Goal: Information Seeking & Learning: Find specific page/section

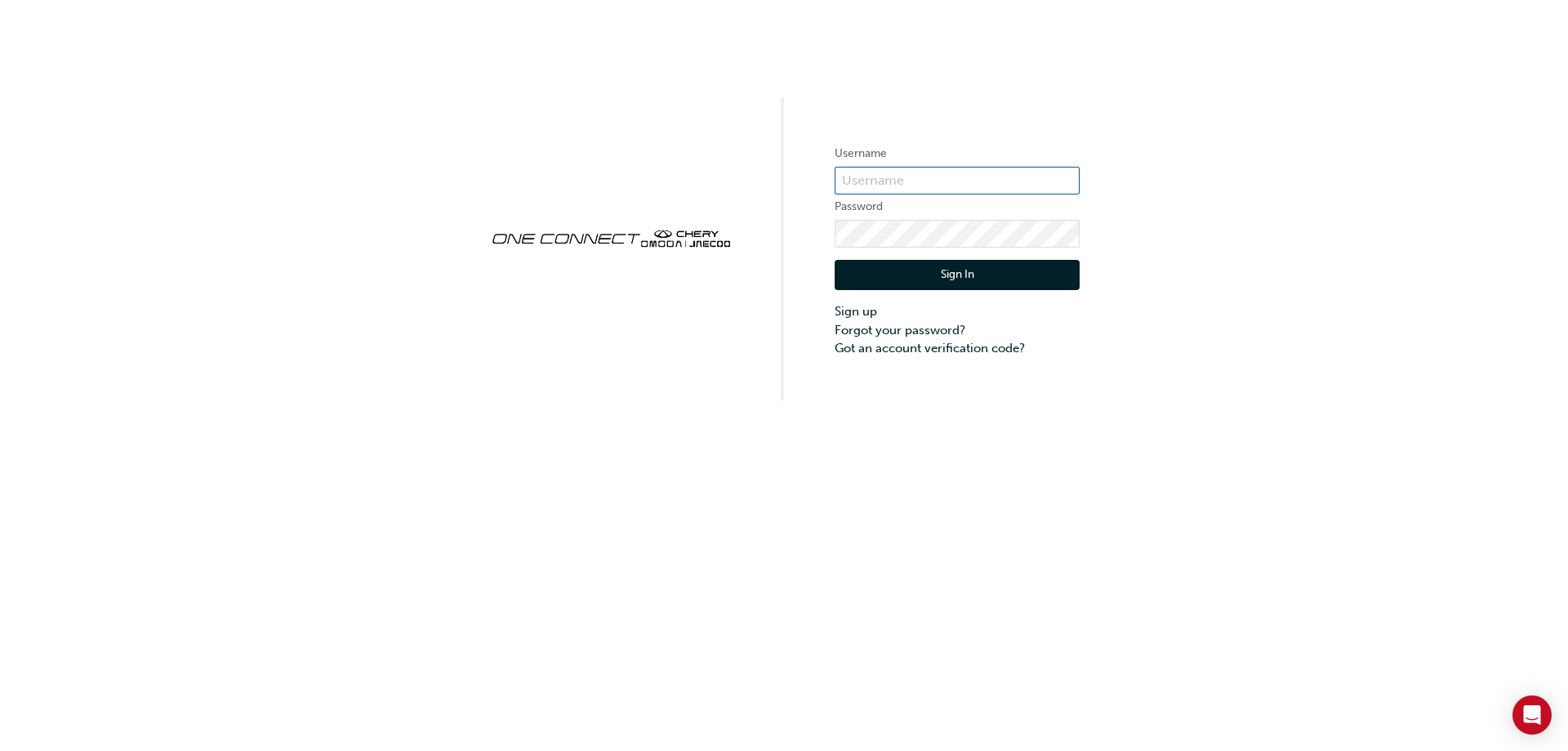
type input "CHAU0097"
click at [1038, 269] on button "Sign In" at bounding box center [957, 276] width 245 height 31
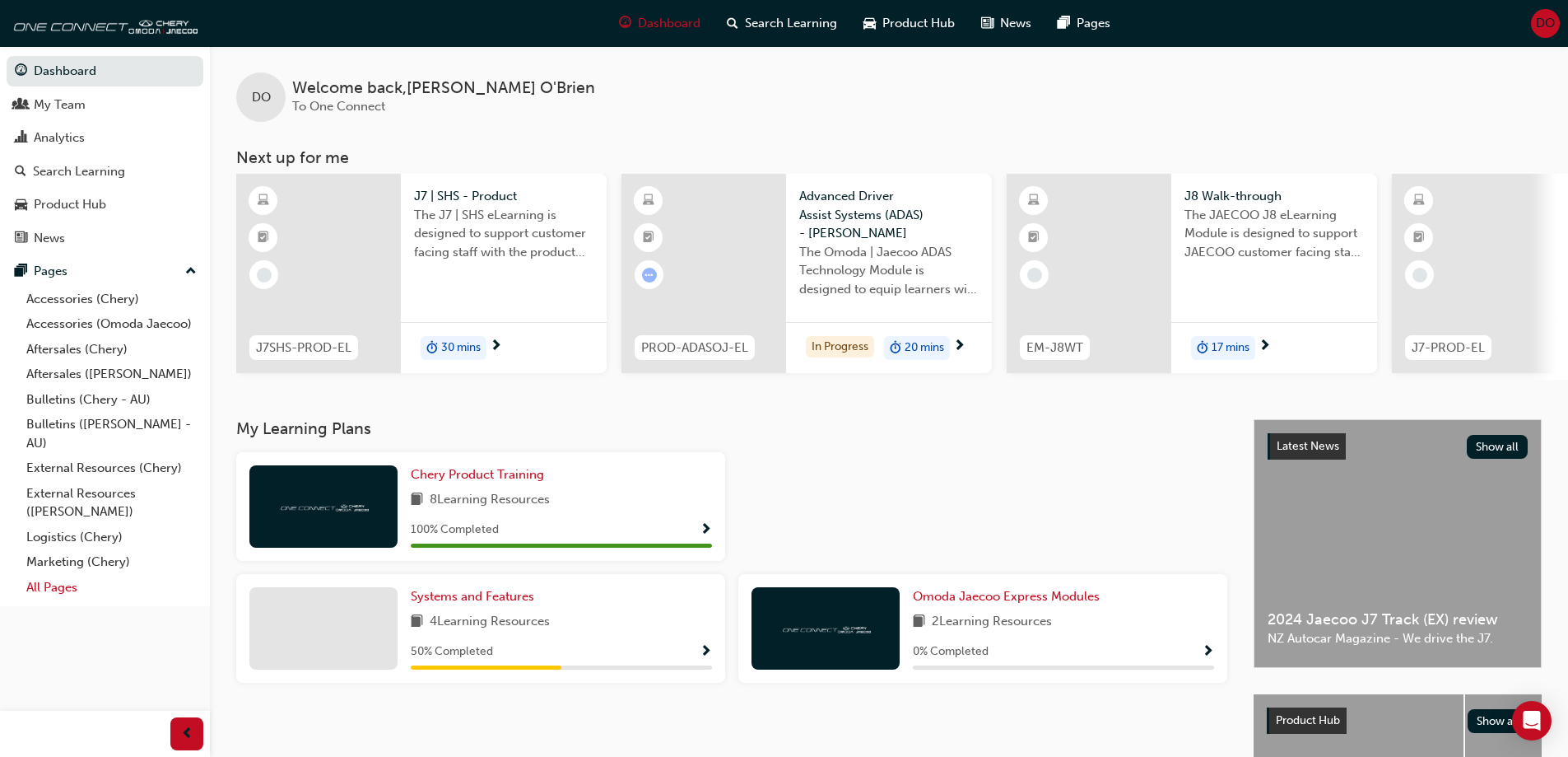
click at [57, 579] on link "All Pages" at bounding box center [111, 587] width 184 height 25
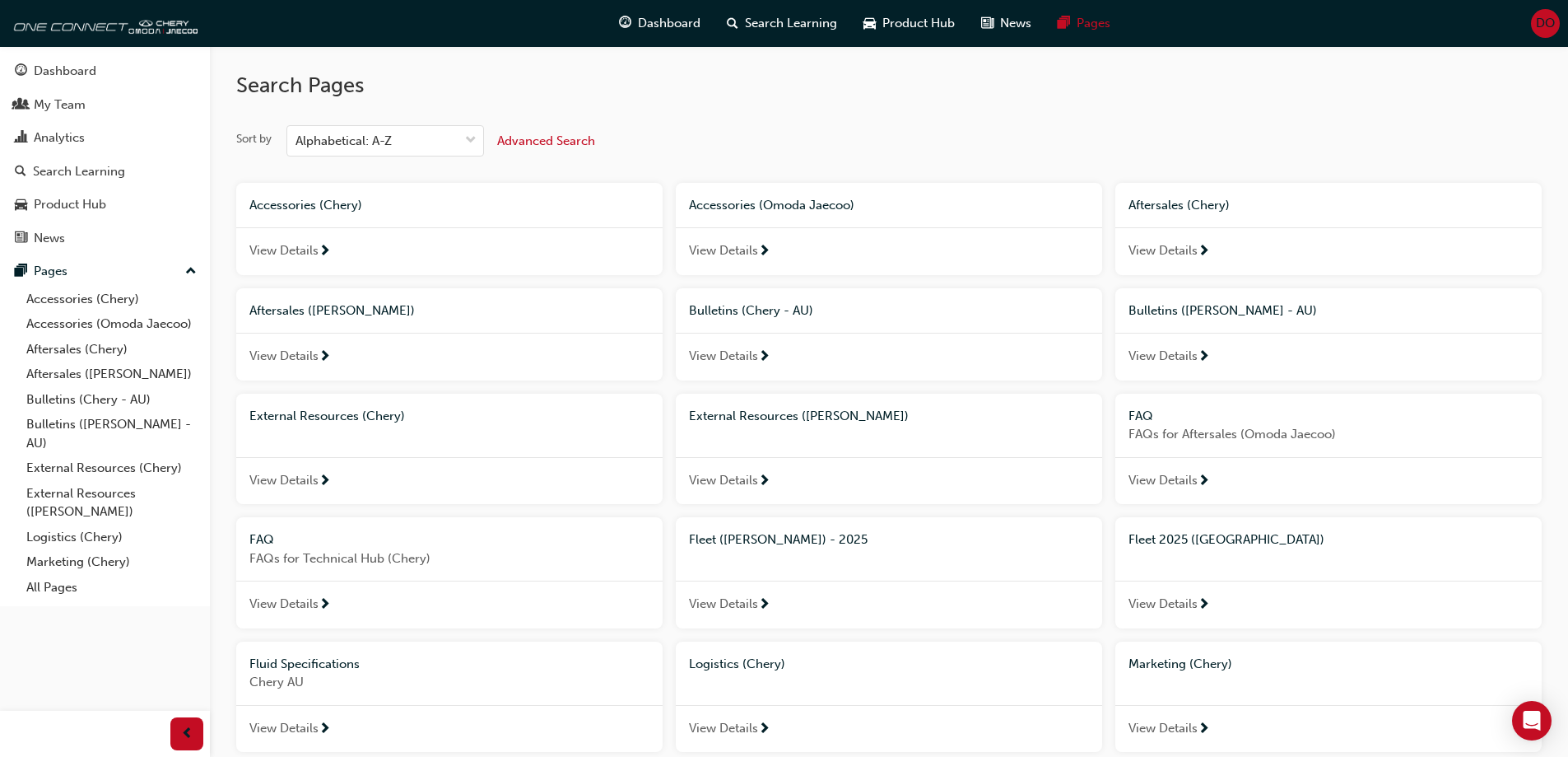
click at [1193, 539] on span "Fleet 2025 ([GEOGRAPHIC_DATA])" at bounding box center [1226, 539] width 196 height 15
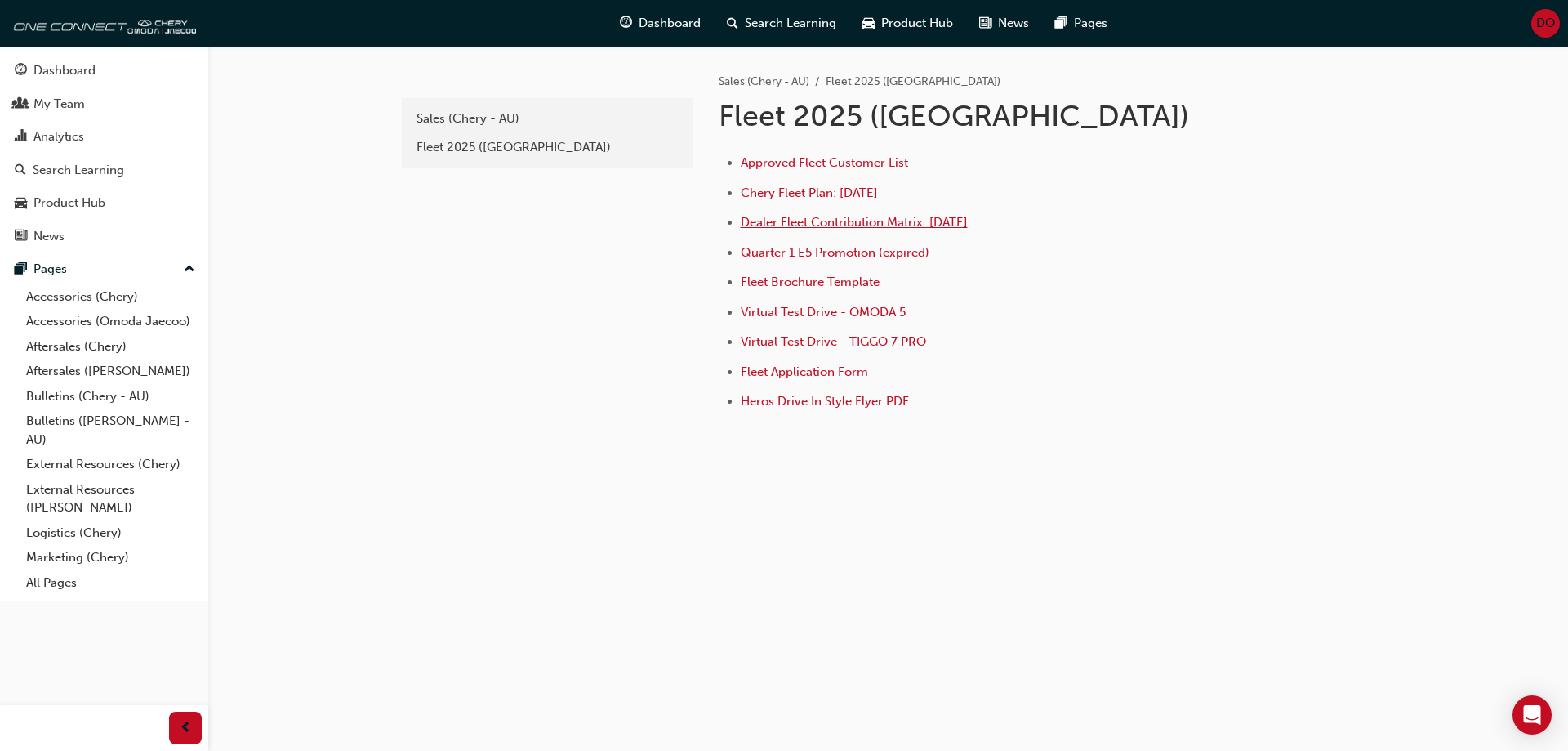
click at [949, 226] on span "Dealer Fleet Contribution Matrix: [DATE]" at bounding box center [854, 222] width 227 height 15
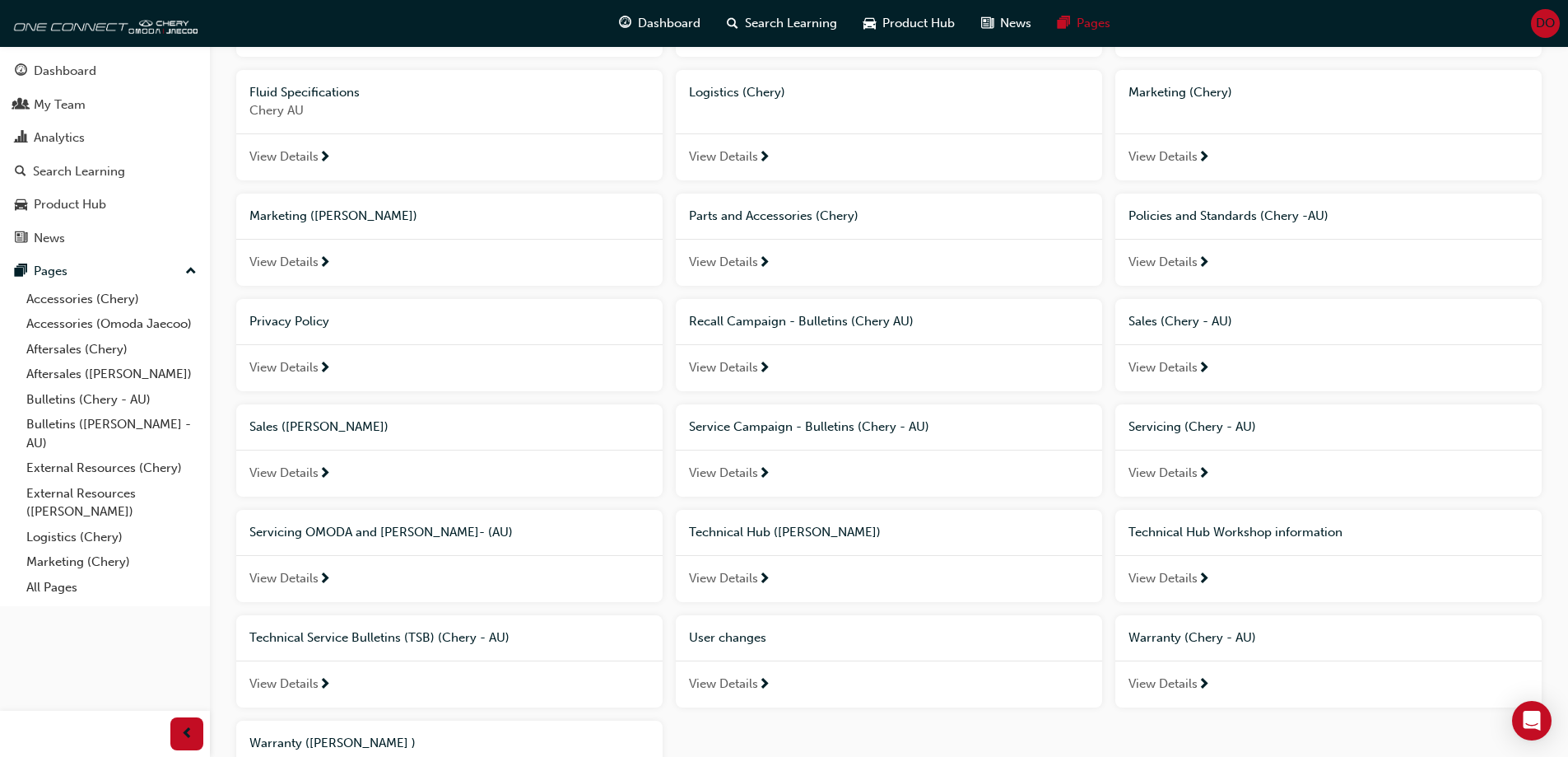
scroll to position [570, 0]
click at [1150, 361] on span "View Details" at bounding box center [1162, 369] width 69 height 19
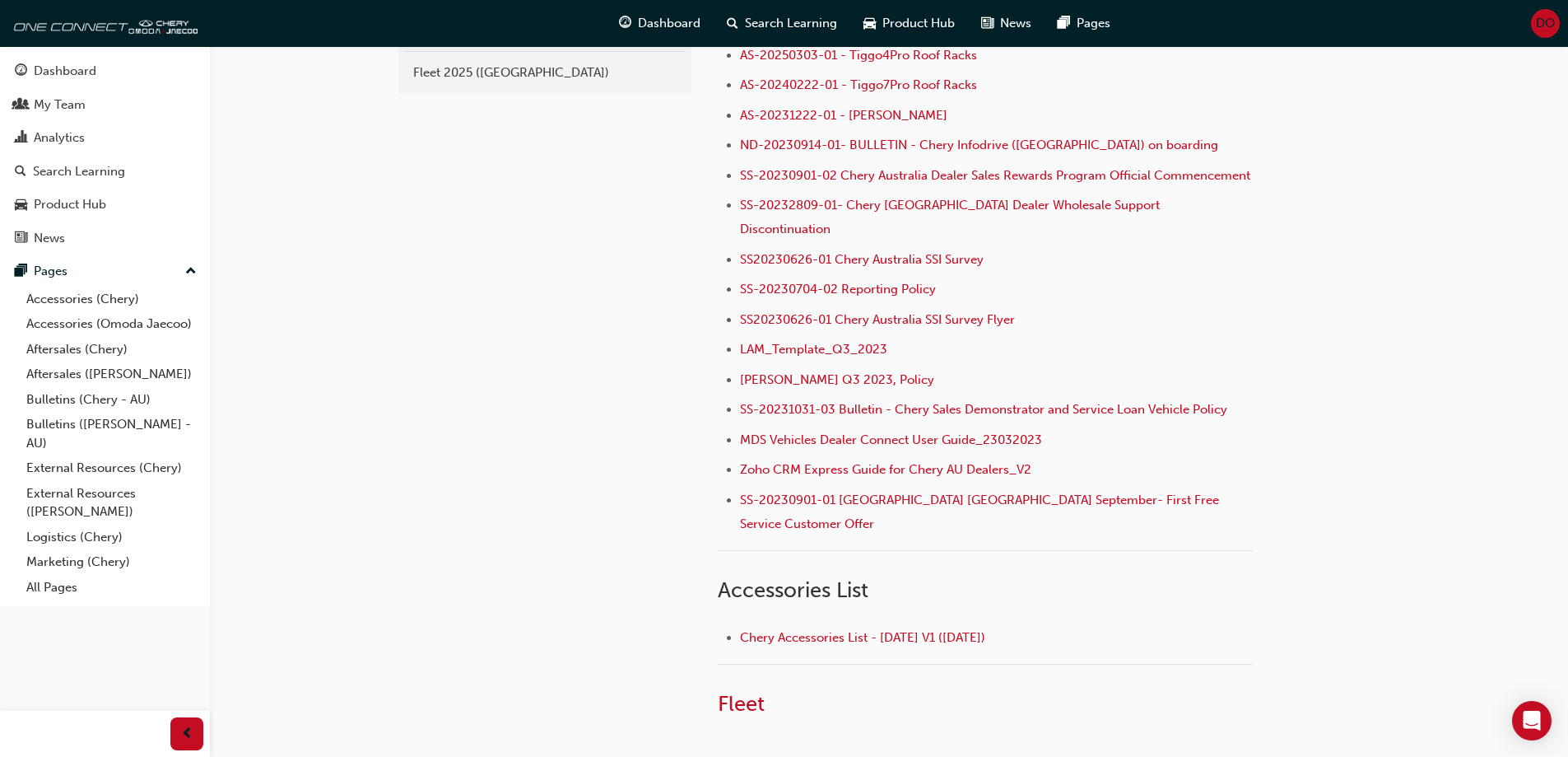
scroll to position [280, 0]
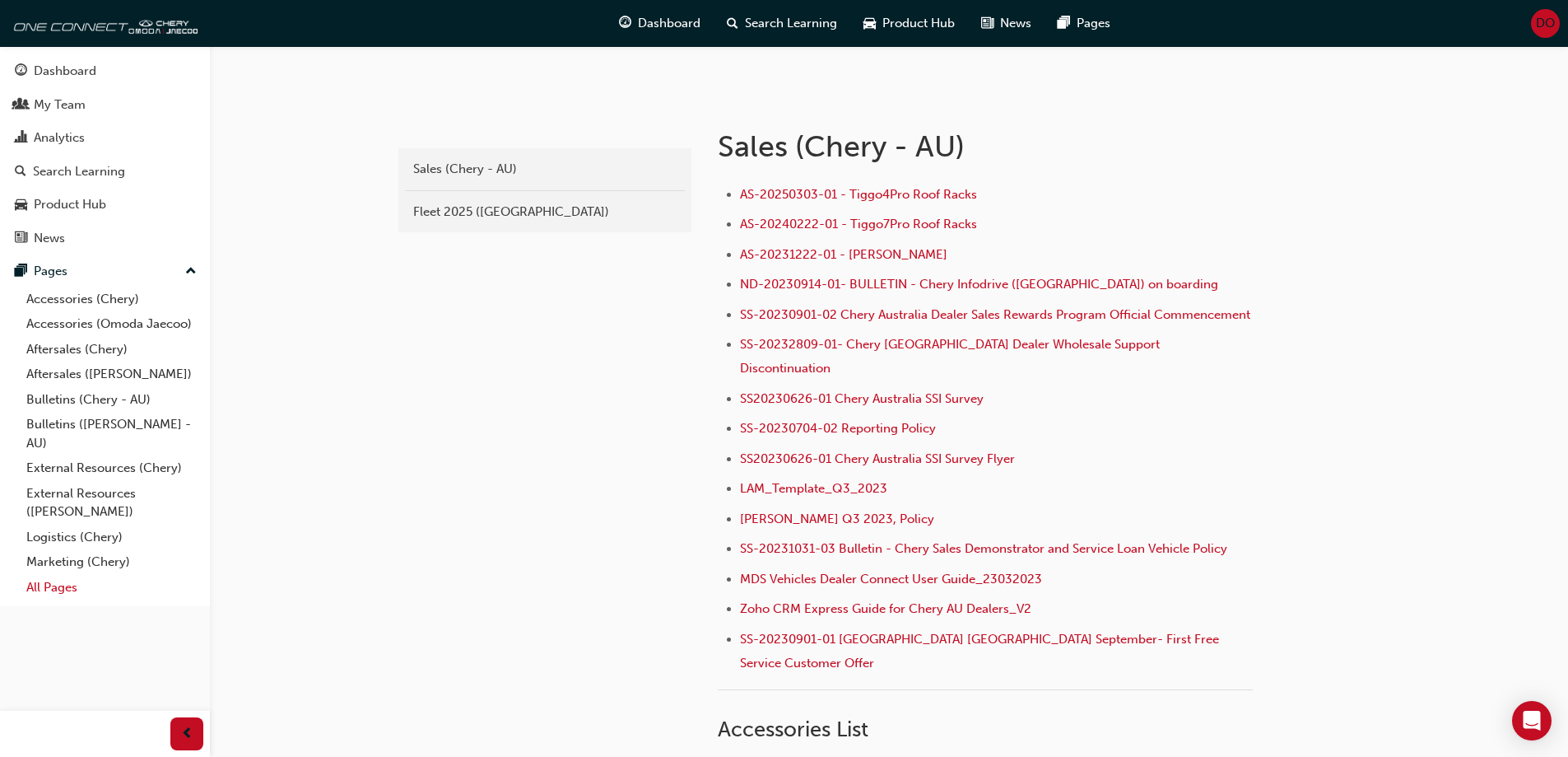
click at [41, 588] on link "All Pages" at bounding box center [111, 587] width 184 height 25
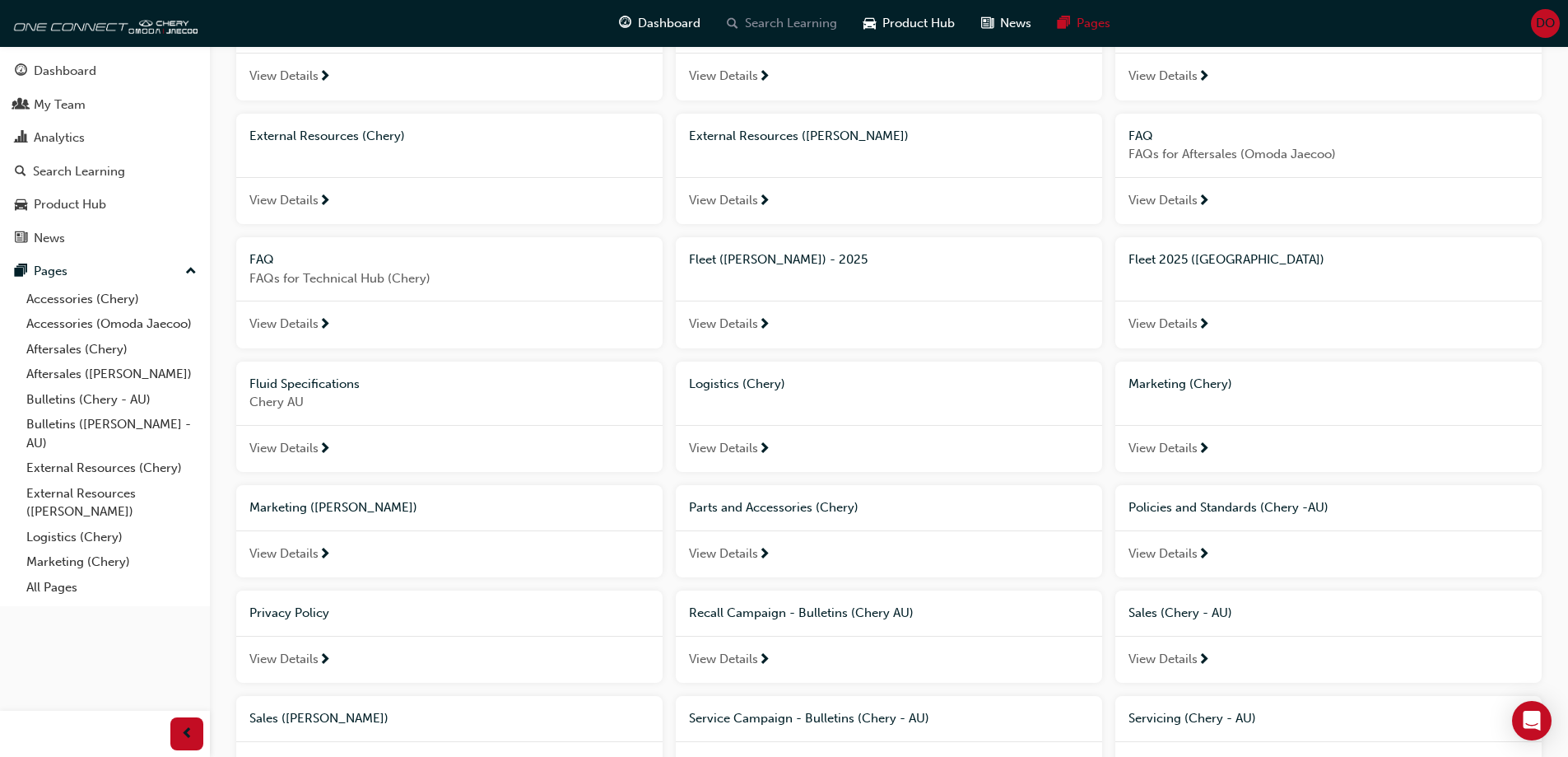
click at [780, 23] on span "Search Learning" at bounding box center [791, 24] width 92 height 19
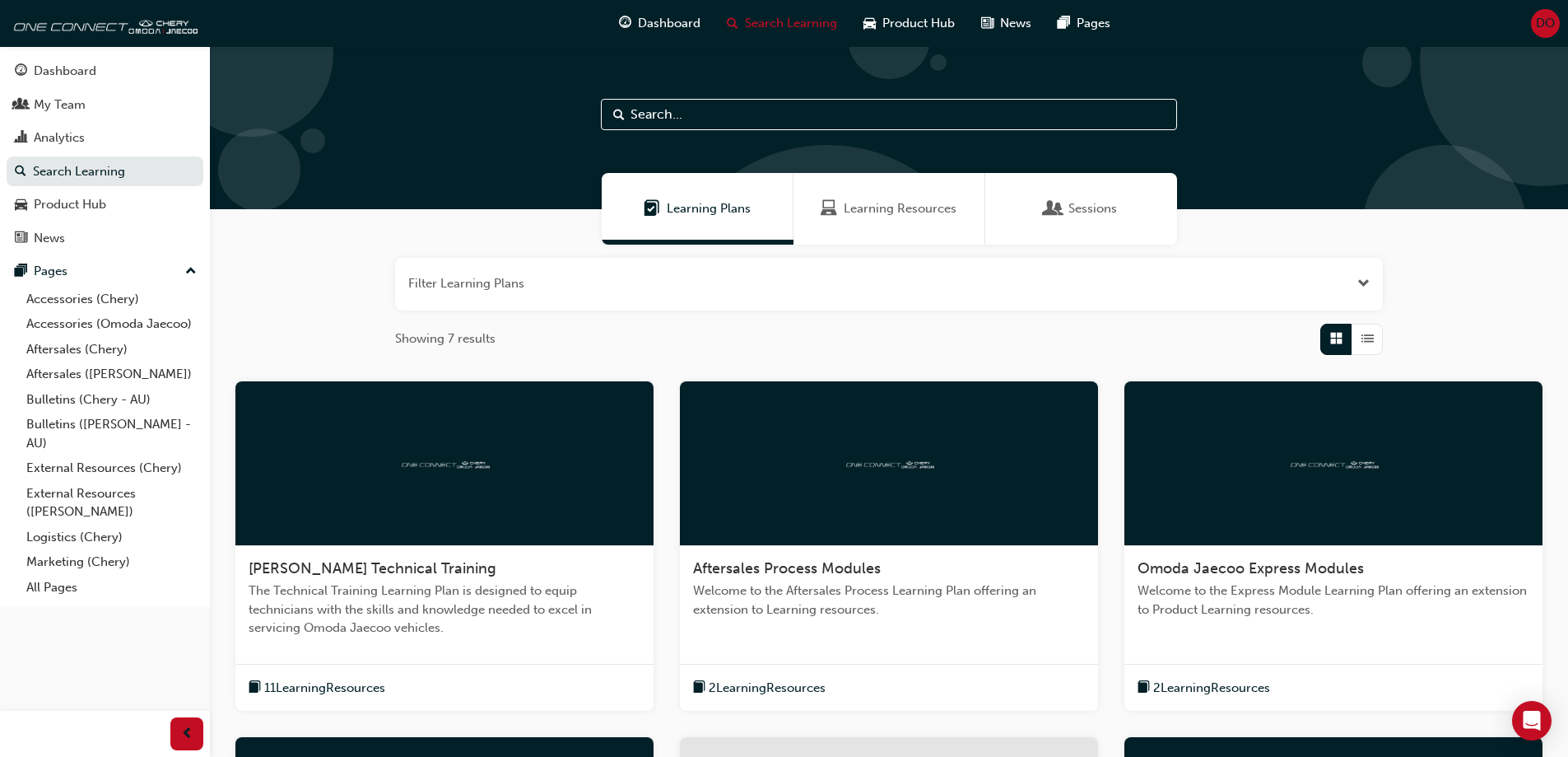
click at [684, 119] on input "text" at bounding box center [889, 114] width 576 height 31
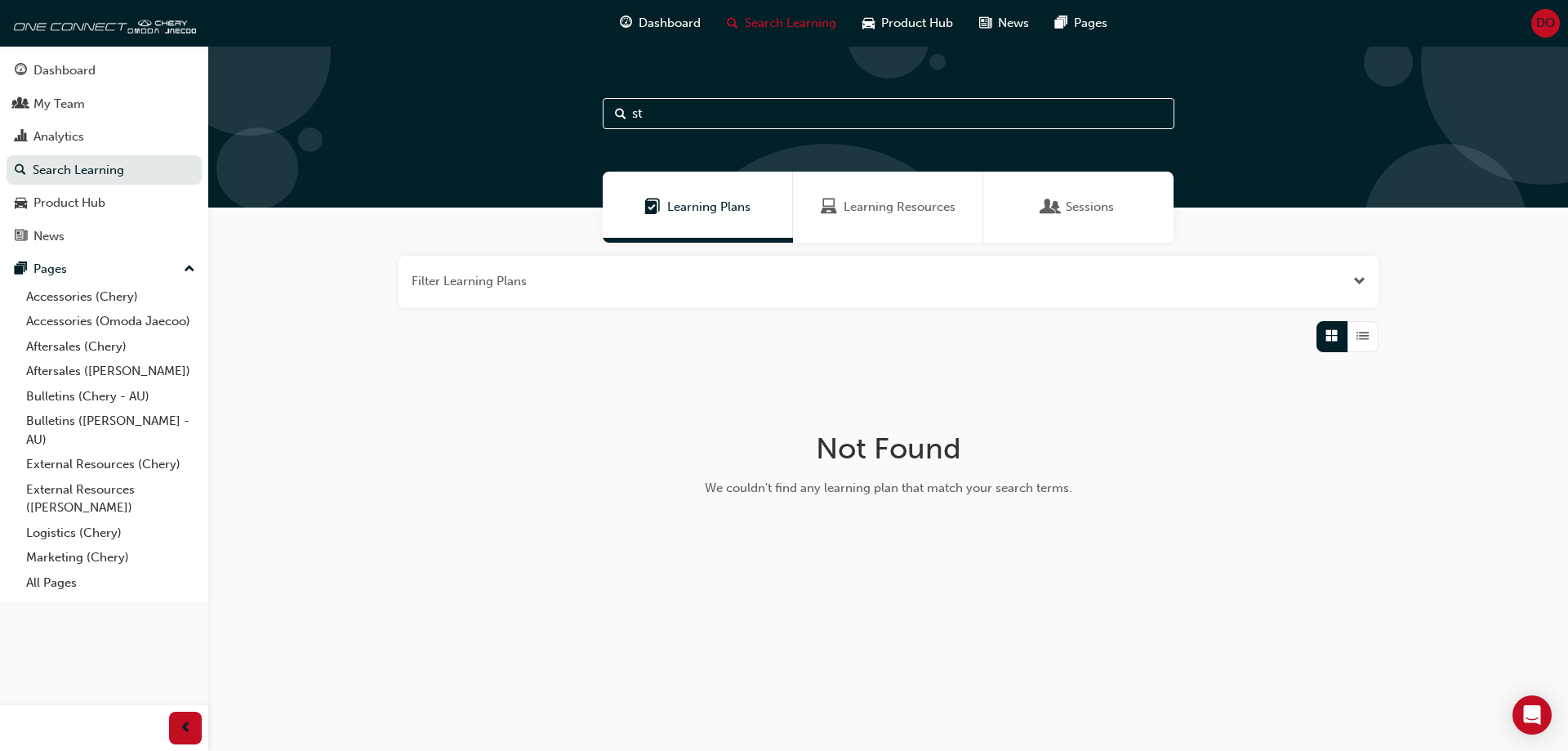
type input "s"
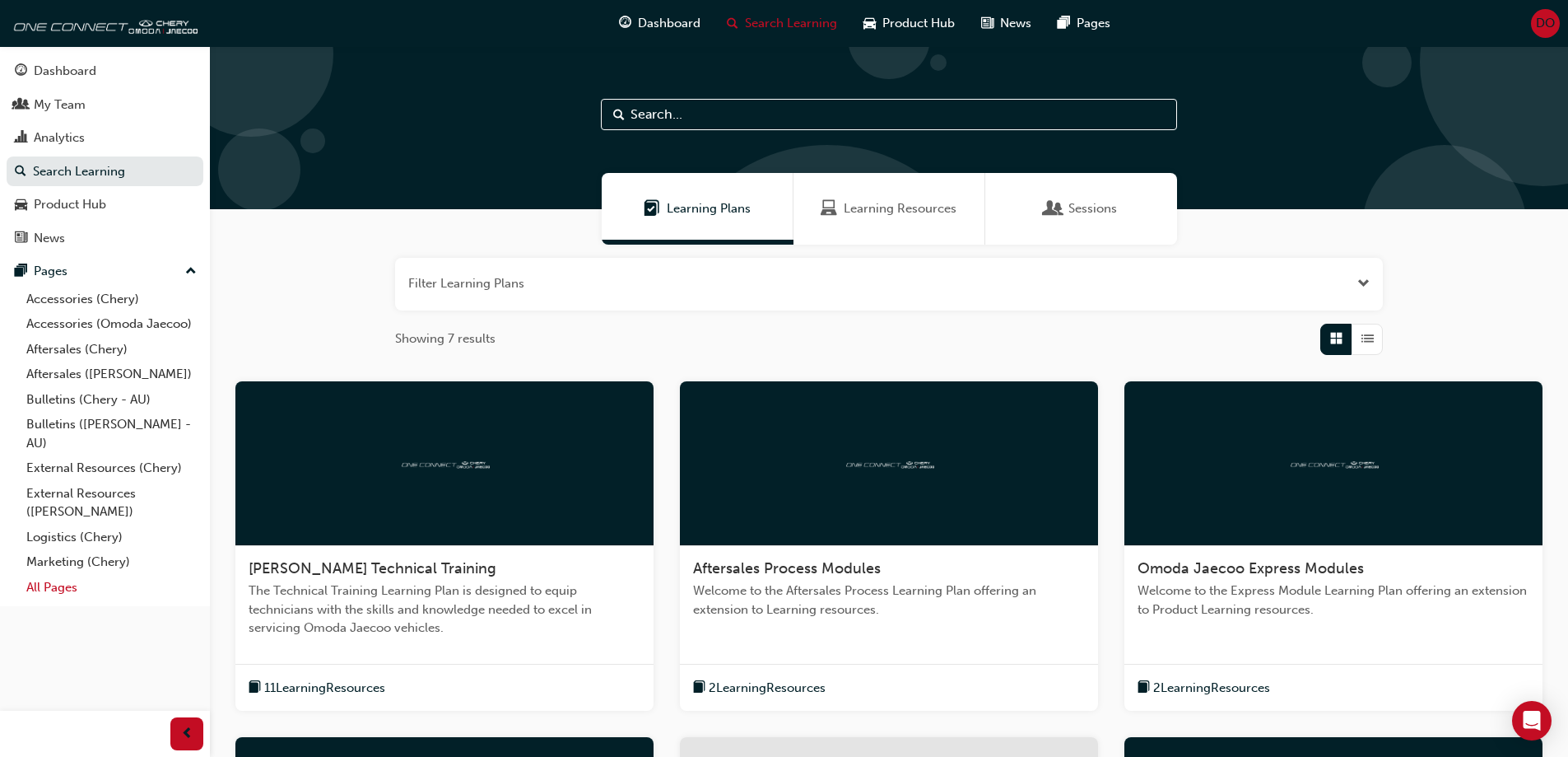
click at [52, 585] on link "All Pages" at bounding box center [111, 587] width 184 height 25
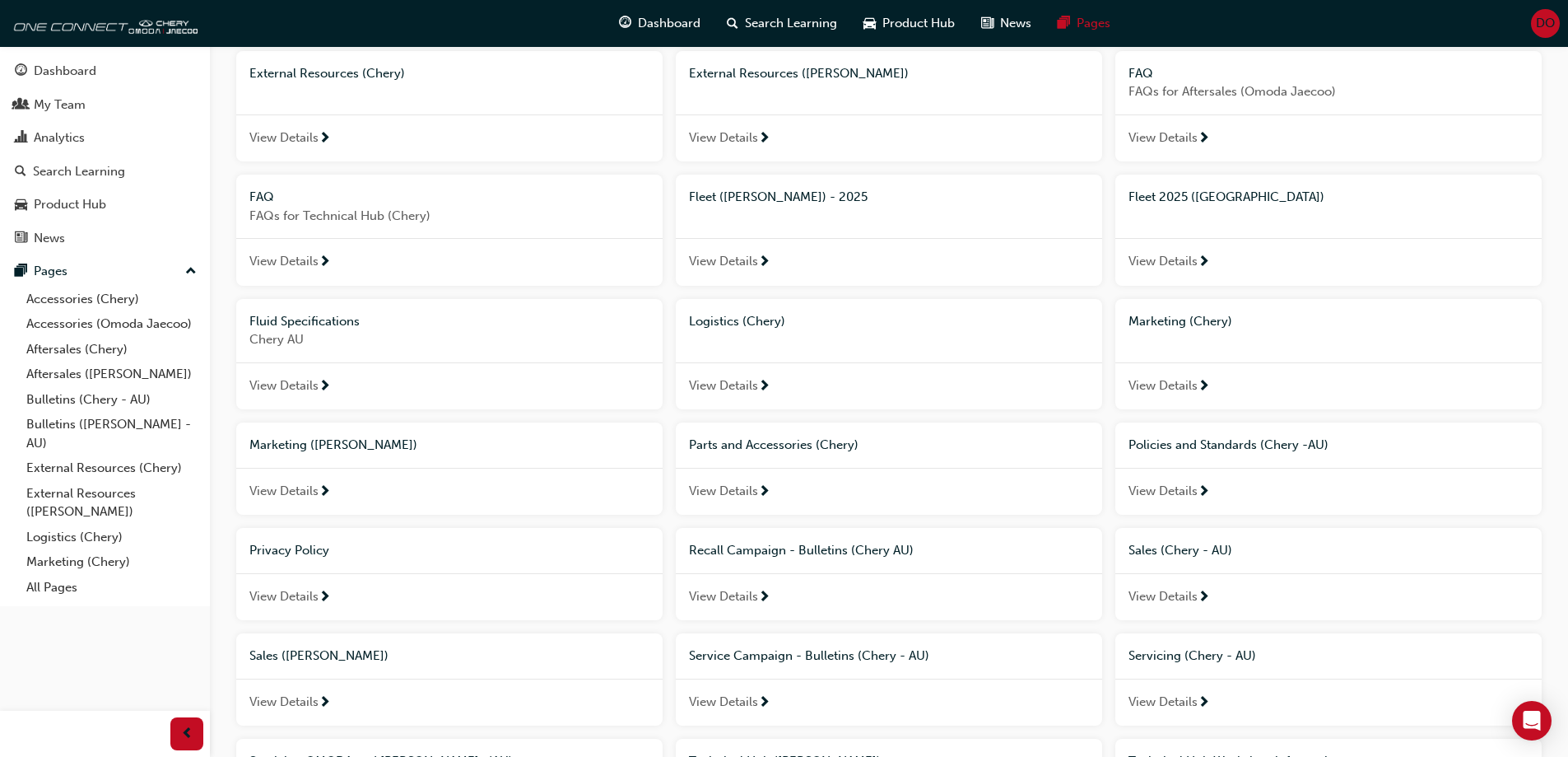
scroll to position [247, 0]
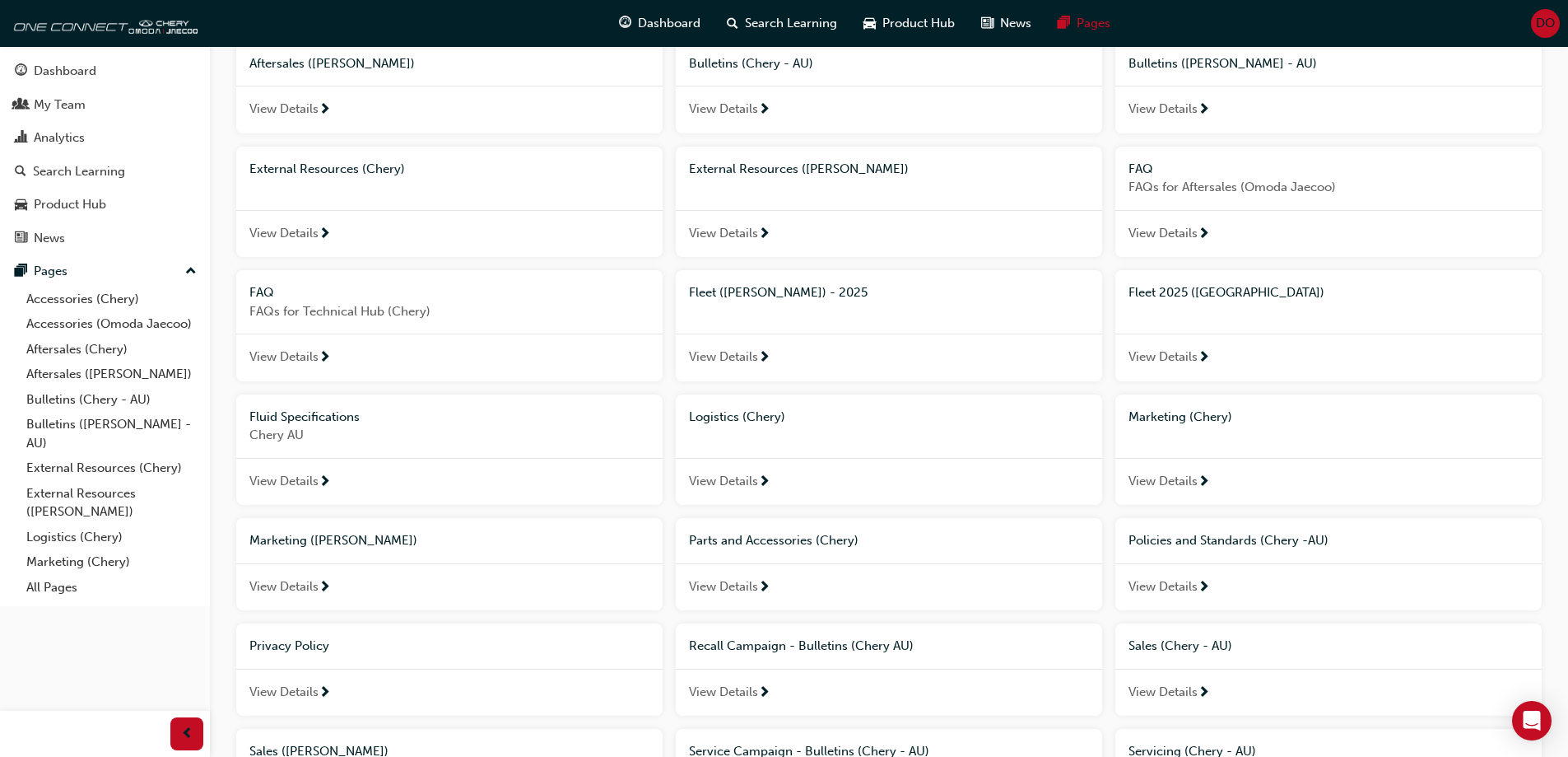
click at [1161, 352] on span "View Details" at bounding box center [1162, 357] width 69 height 19
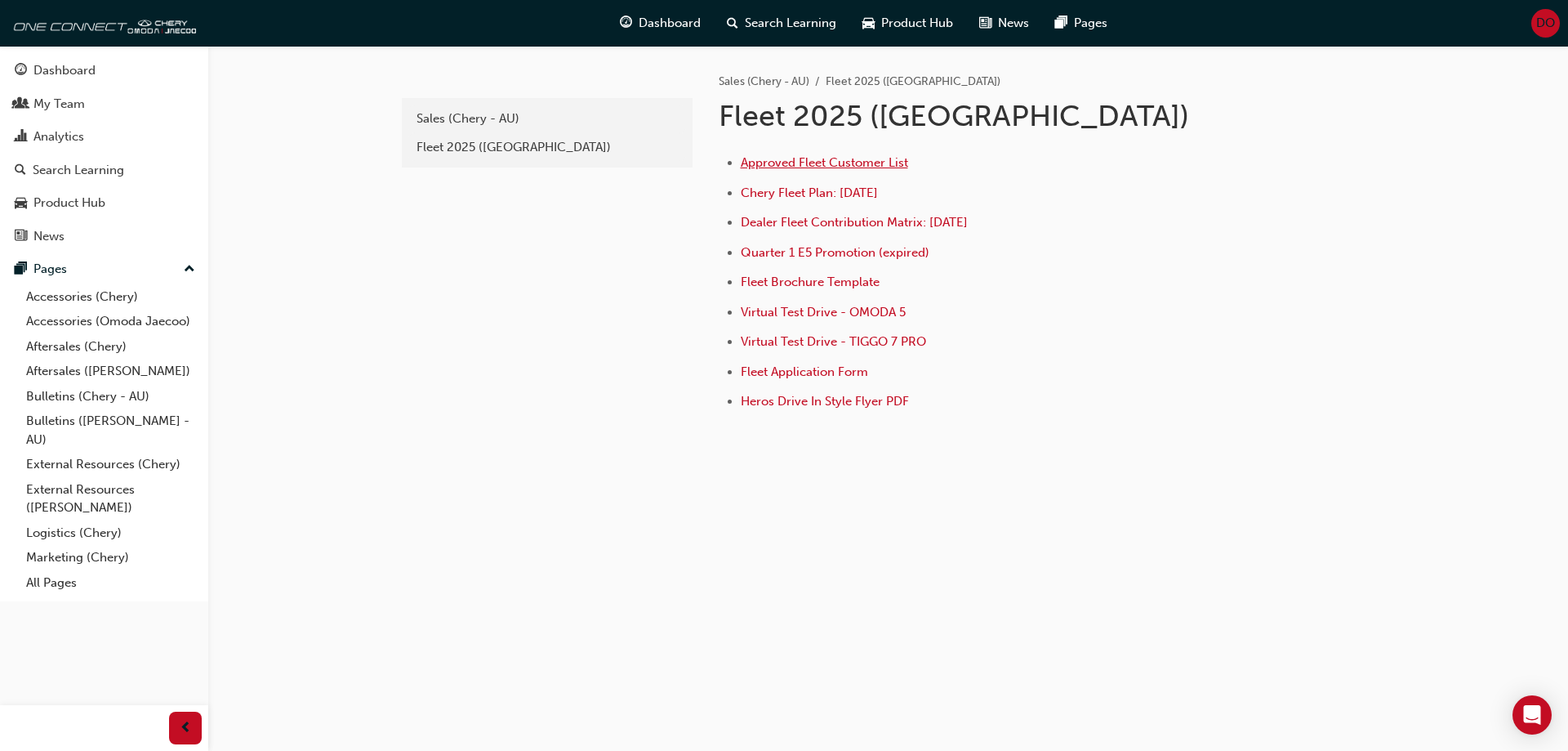
click at [880, 160] on span "Approved Fleet Customer List" at bounding box center [825, 162] width 168 height 15
click at [880, 220] on span "Dealer Fleet Contribution Matrix: [DATE]" at bounding box center [854, 222] width 227 height 15
